Goal: Navigation & Orientation: Find specific page/section

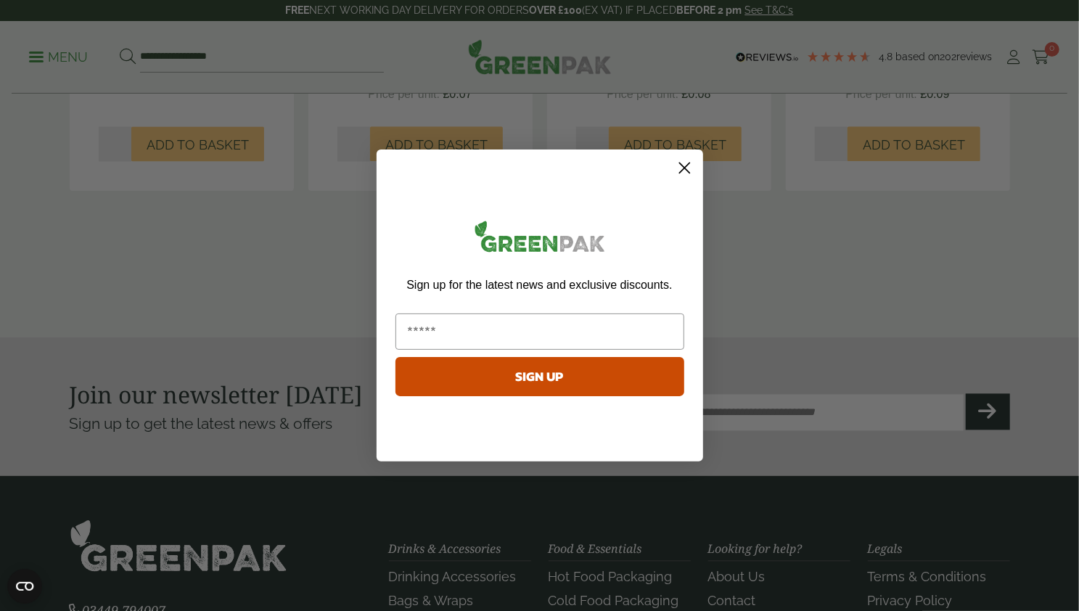
scroll to position [1710, 0]
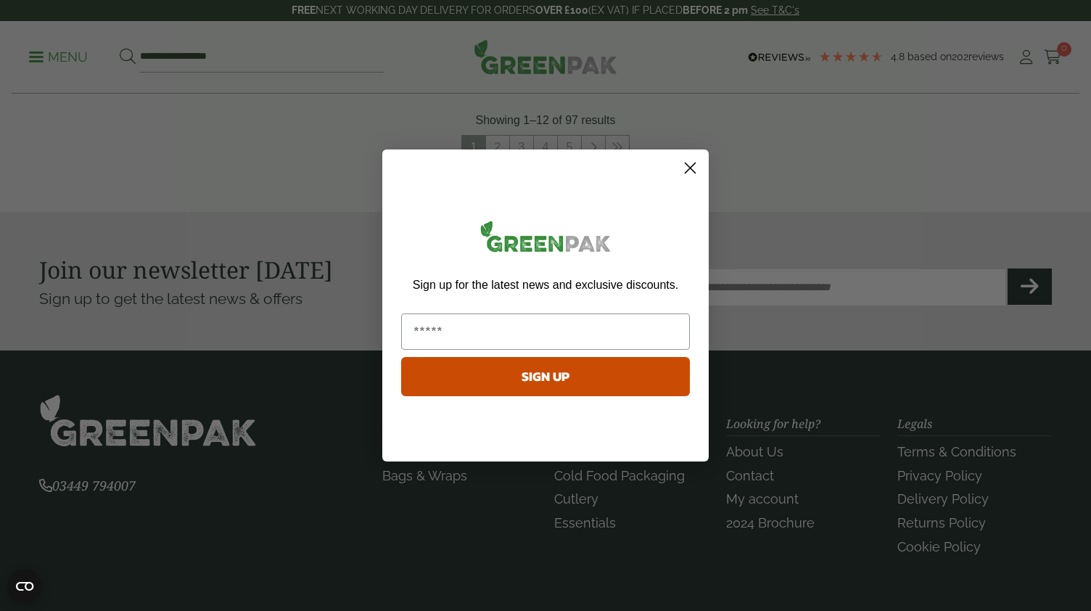
click at [691, 169] on circle "Close dialog" at bounding box center [690, 168] width 24 height 24
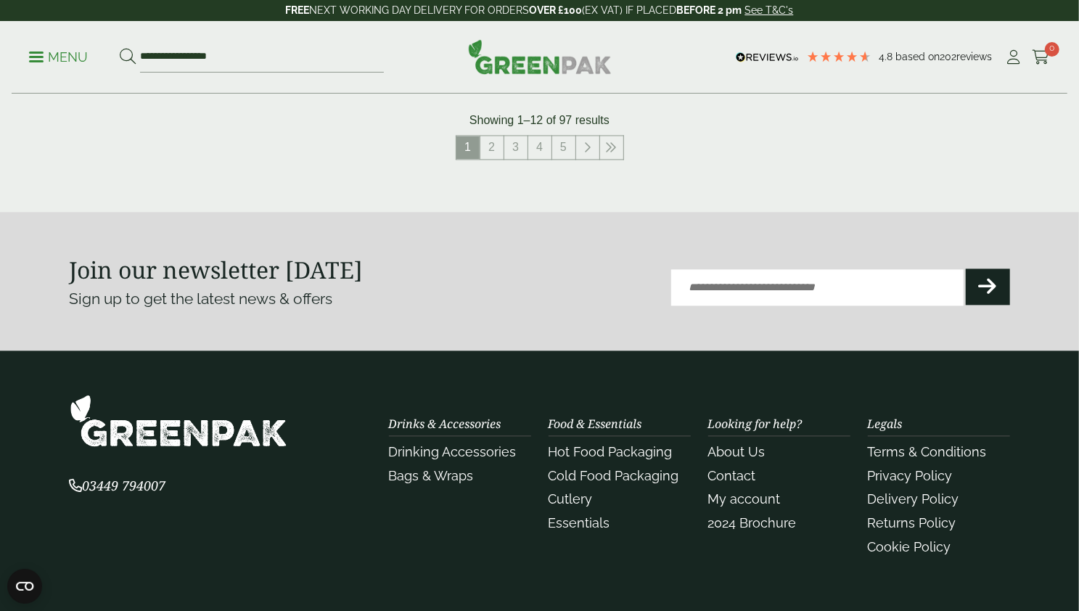
click at [55, 60] on p "Menu" at bounding box center [58, 57] width 59 height 17
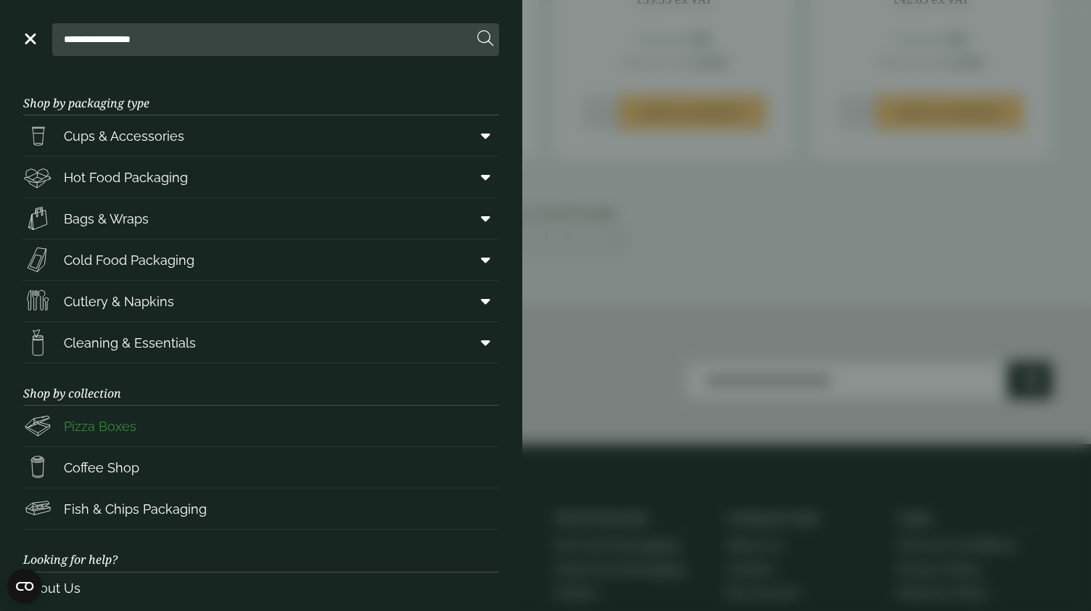
click at [115, 426] on span "Pizza Boxes" at bounding box center [100, 426] width 73 height 20
